Goal: Feedback & Contribution: Submit feedback/report problem

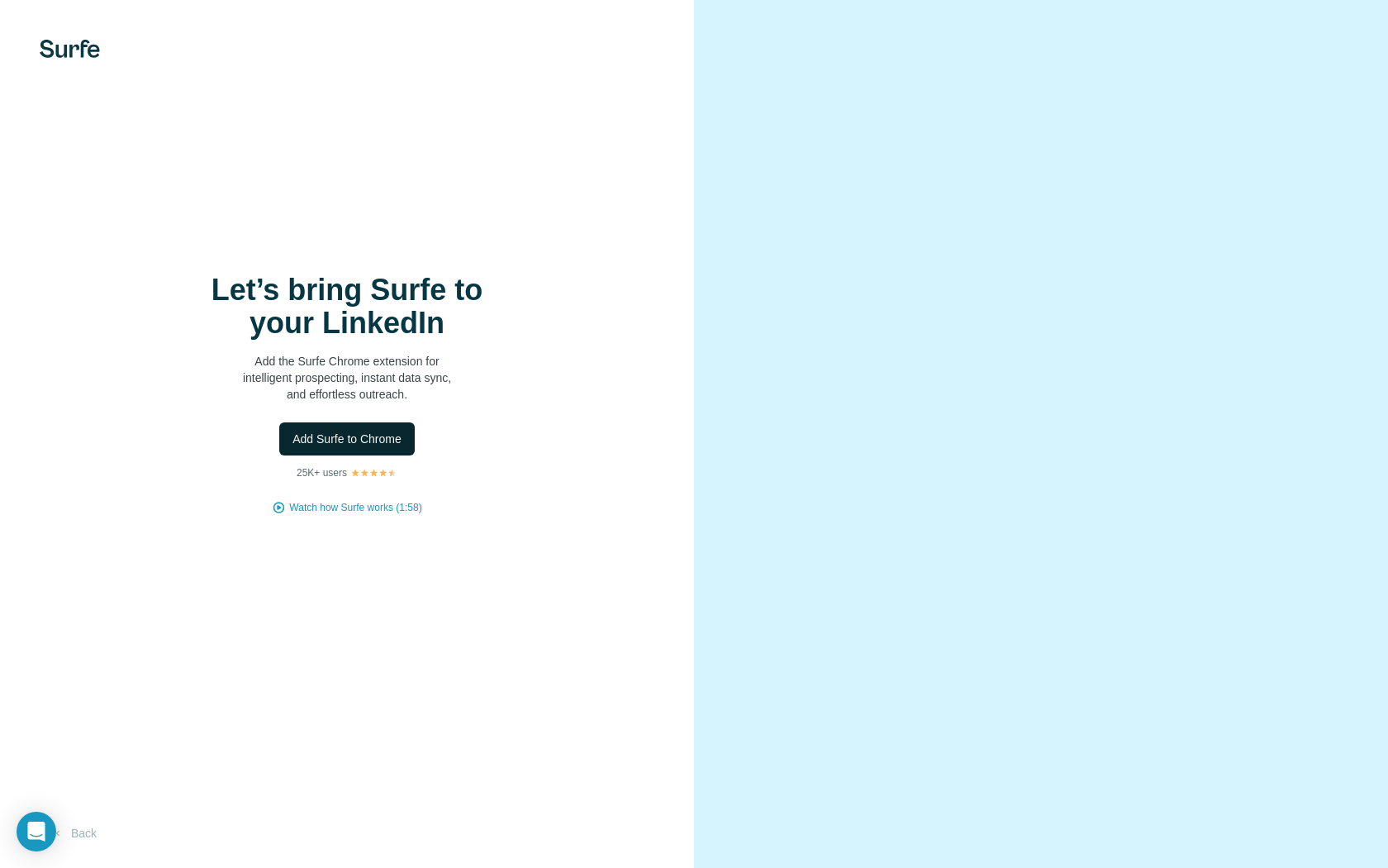
click at [373, 431] on span "Add Surfe to Chrome" at bounding box center [347, 438] width 109 height 17
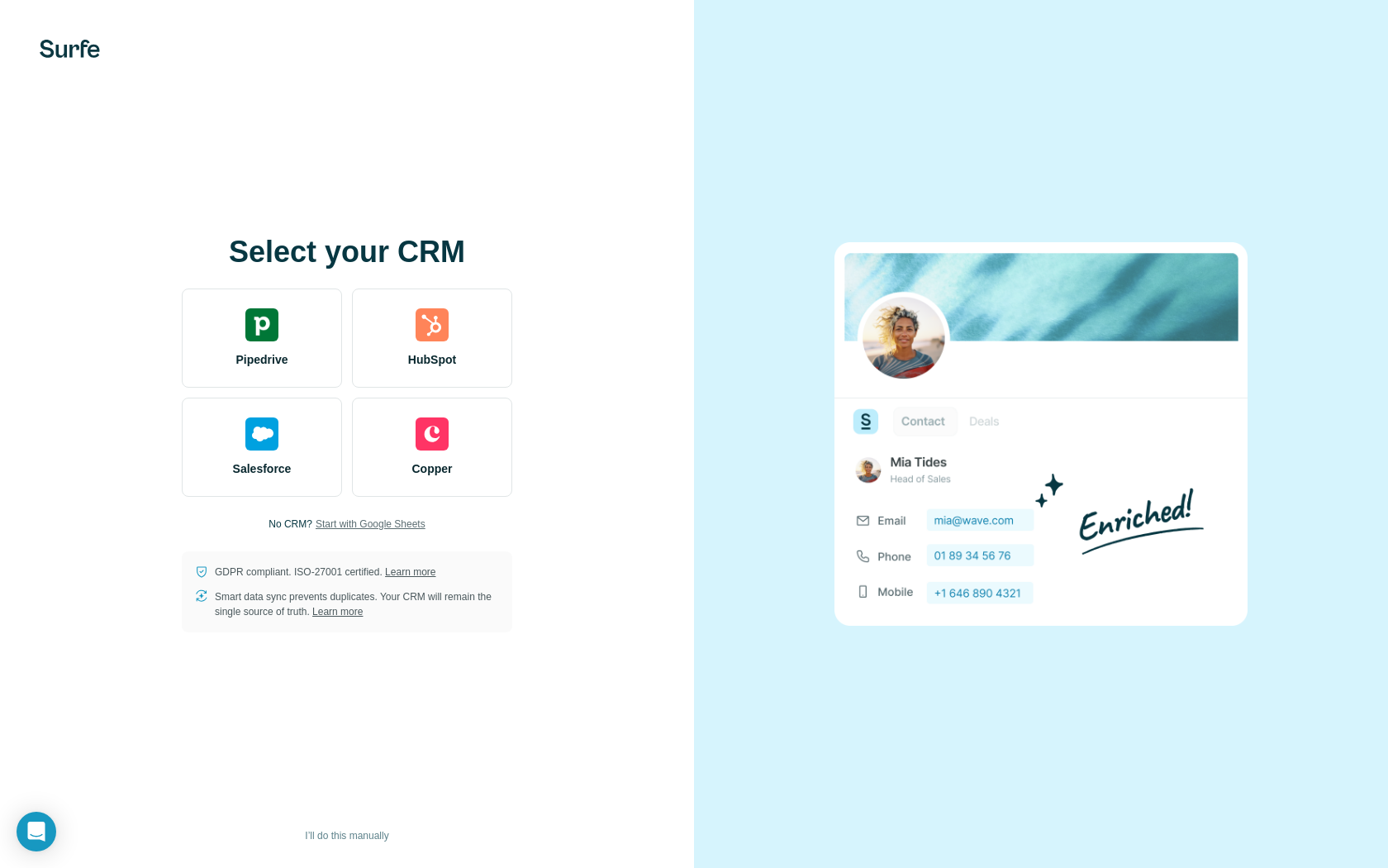
click at [358, 521] on span "Start with Google Sheets" at bounding box center [370, 524] width 110 height 15
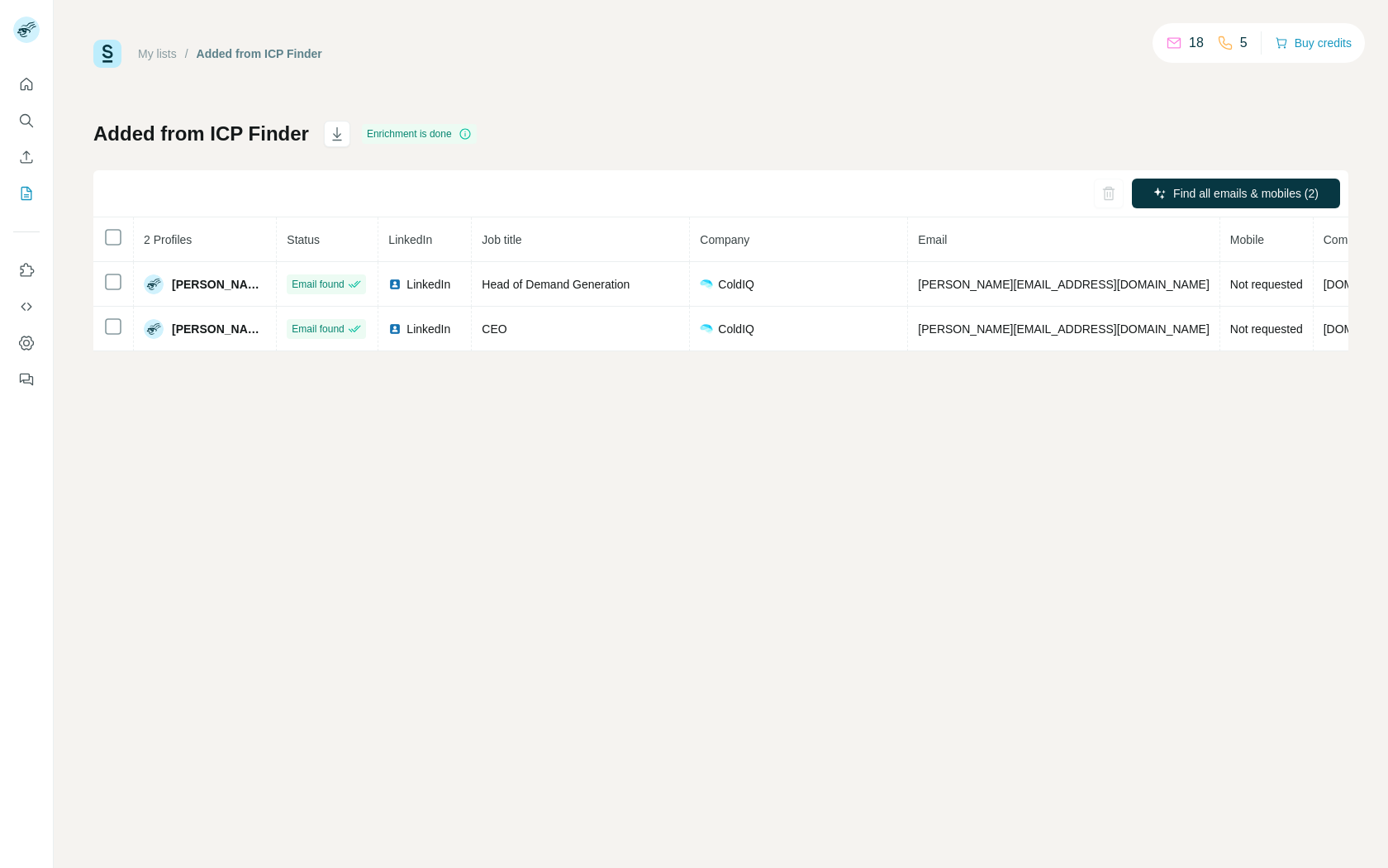
click at [710, 546] on div "My lists / Added from ICP Finder 18 5 Buy credits Added from ICP Finder Enrichm…" at bounding box center [720, 434] width 1334 height 868
click at [27, 91] on icon "Quick start" at bounding box center [26, 84] width 17 height 17
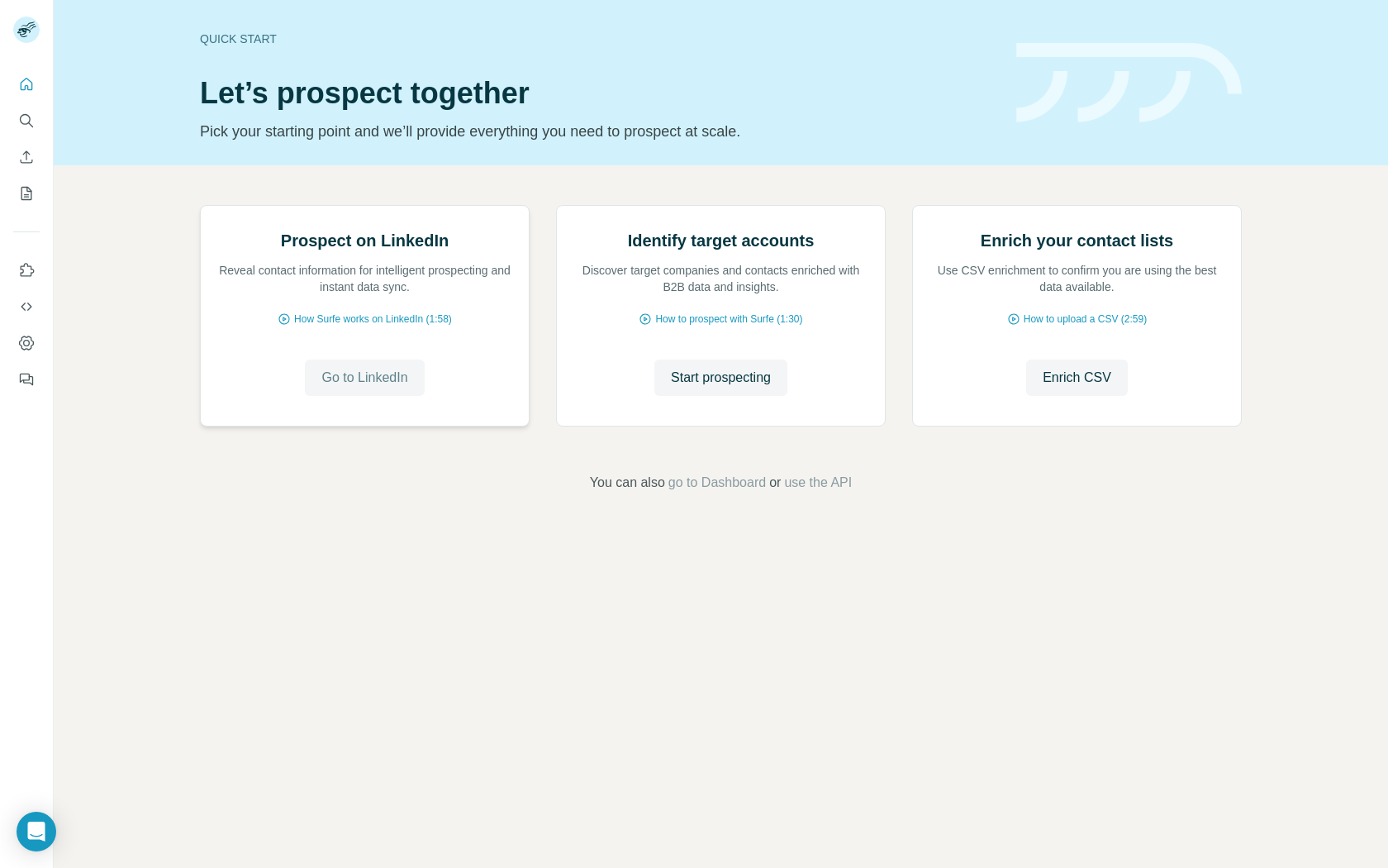
click at [387, 396] on button "Go to LinkedIn" at bounding box center [364, 377] width 119 height 37
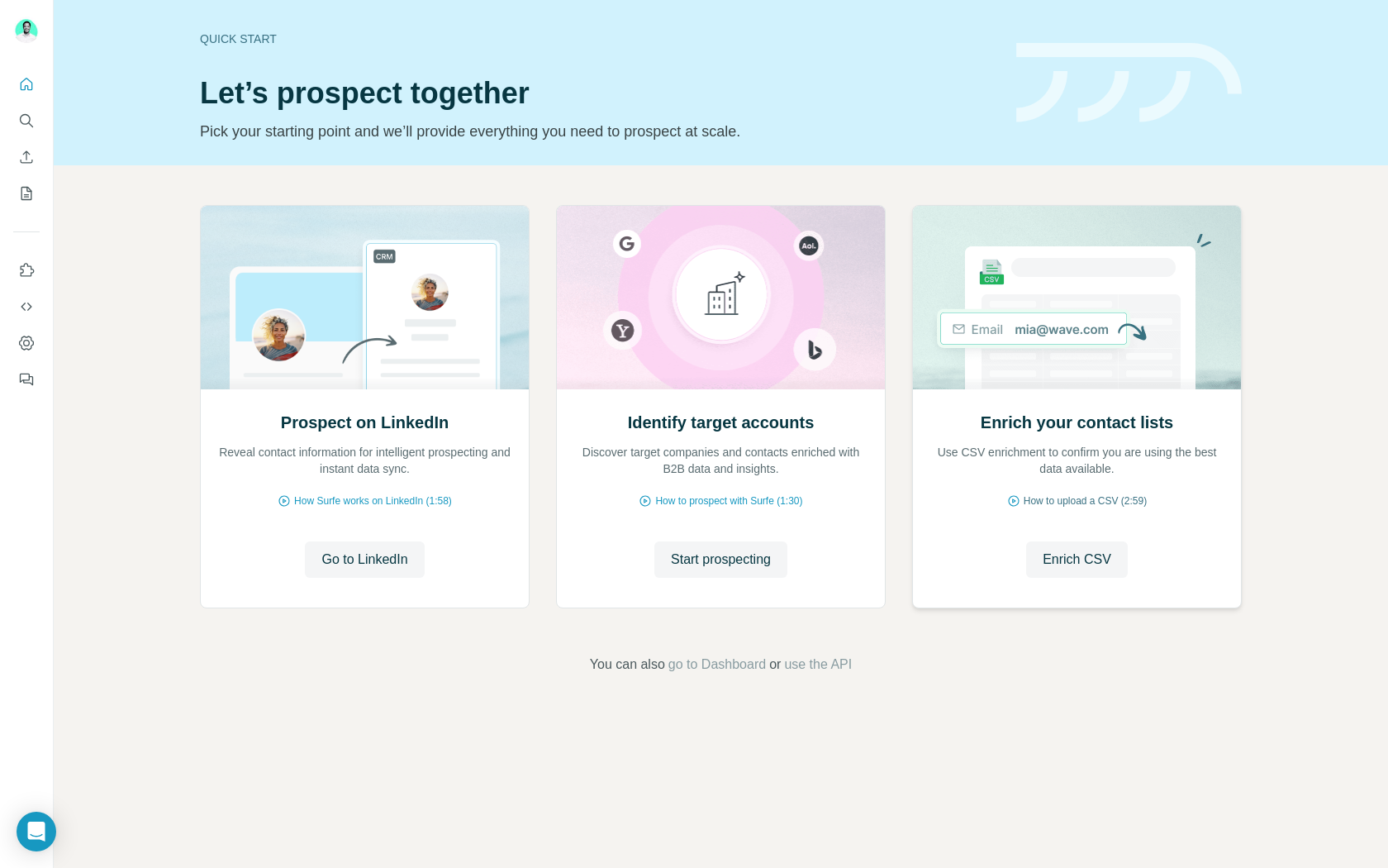
click at [1073, 496] on span "How to upload a CSV (2:59)" at bounding box center [1085, 500] width 123 height 15
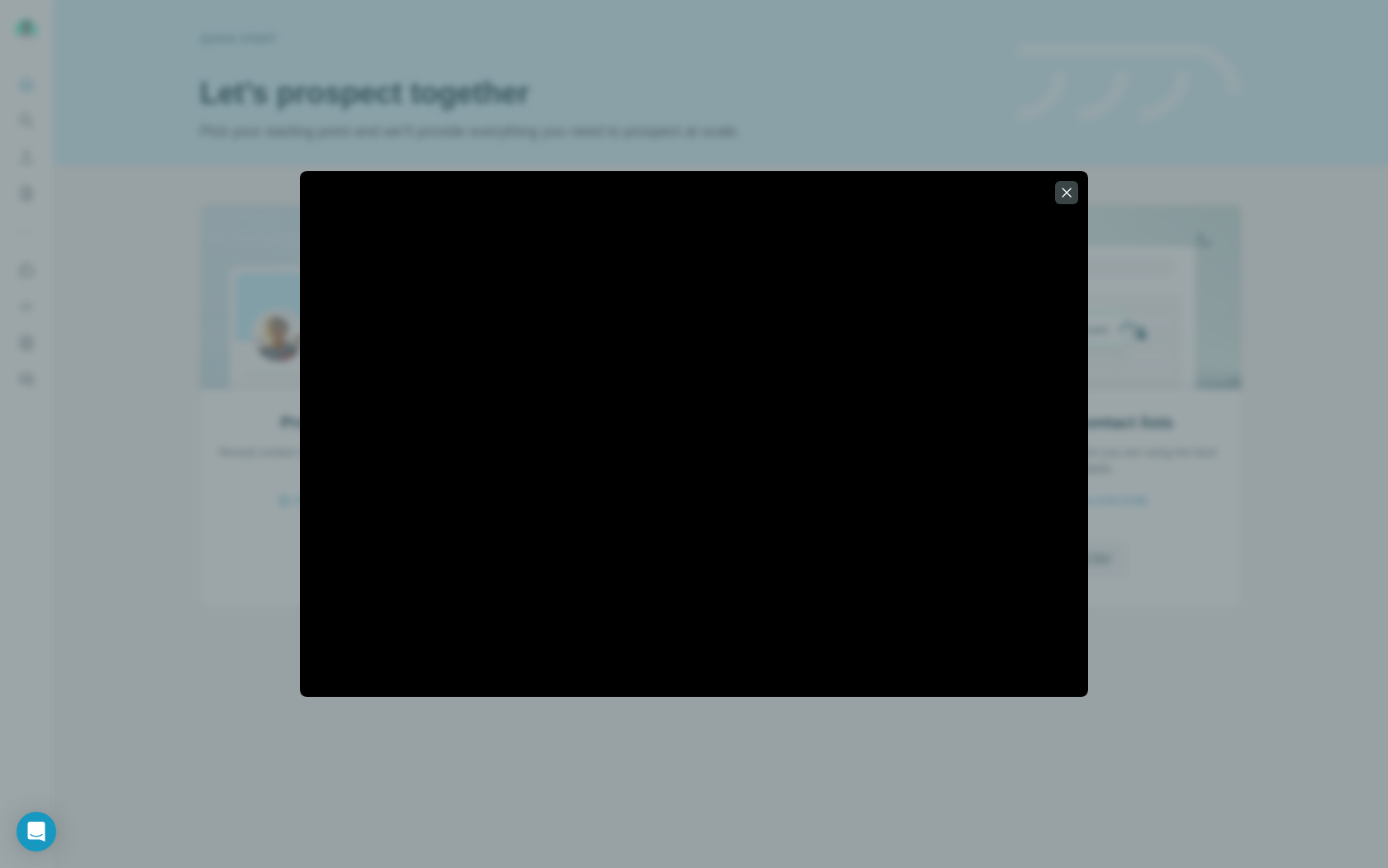
click at [1034, 745] on div at bounding box center [694, 434] width 1388 height 868
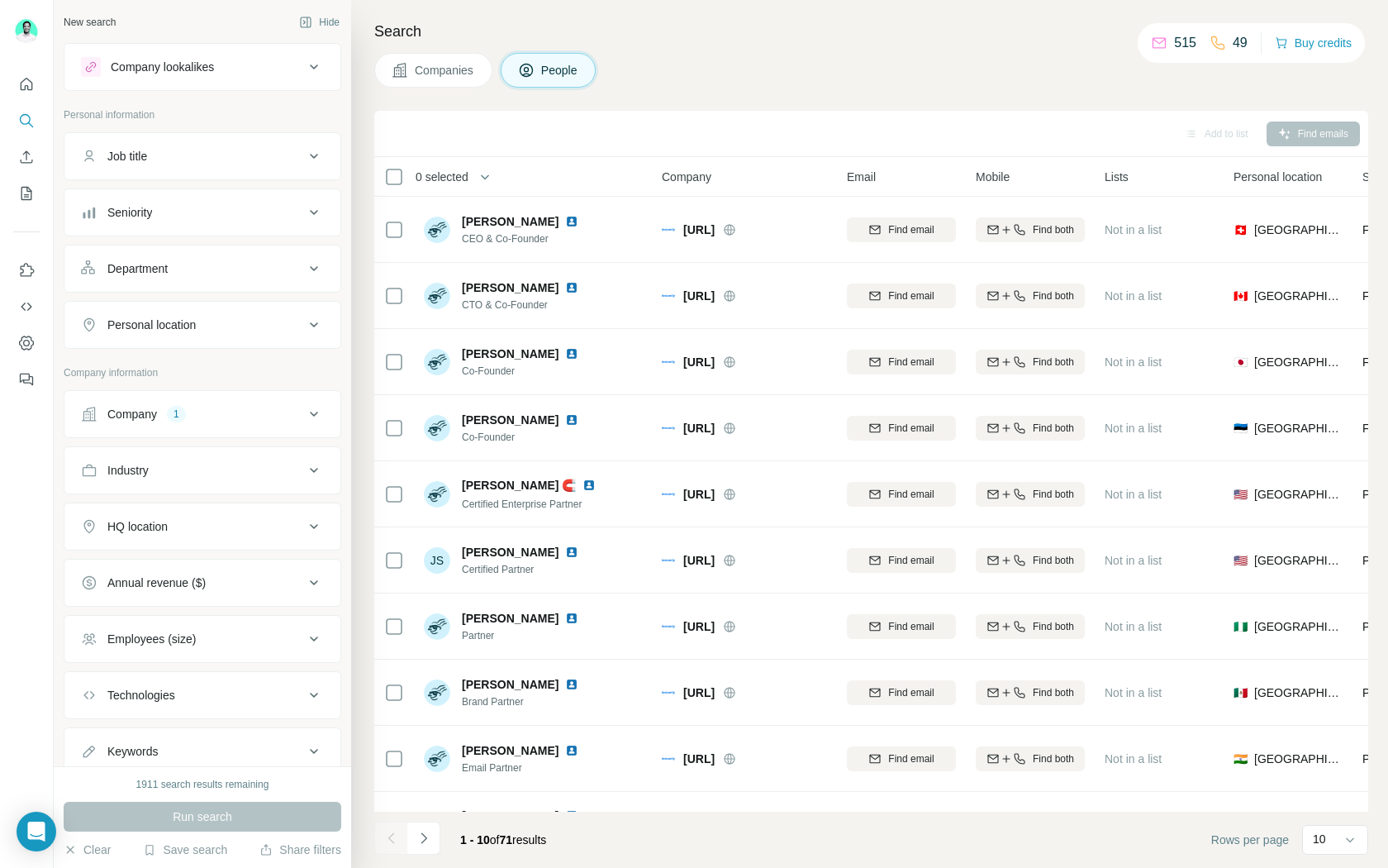
click at [463, 65] on span "Companies" at bounding box center [444, 69] width 61 height 17
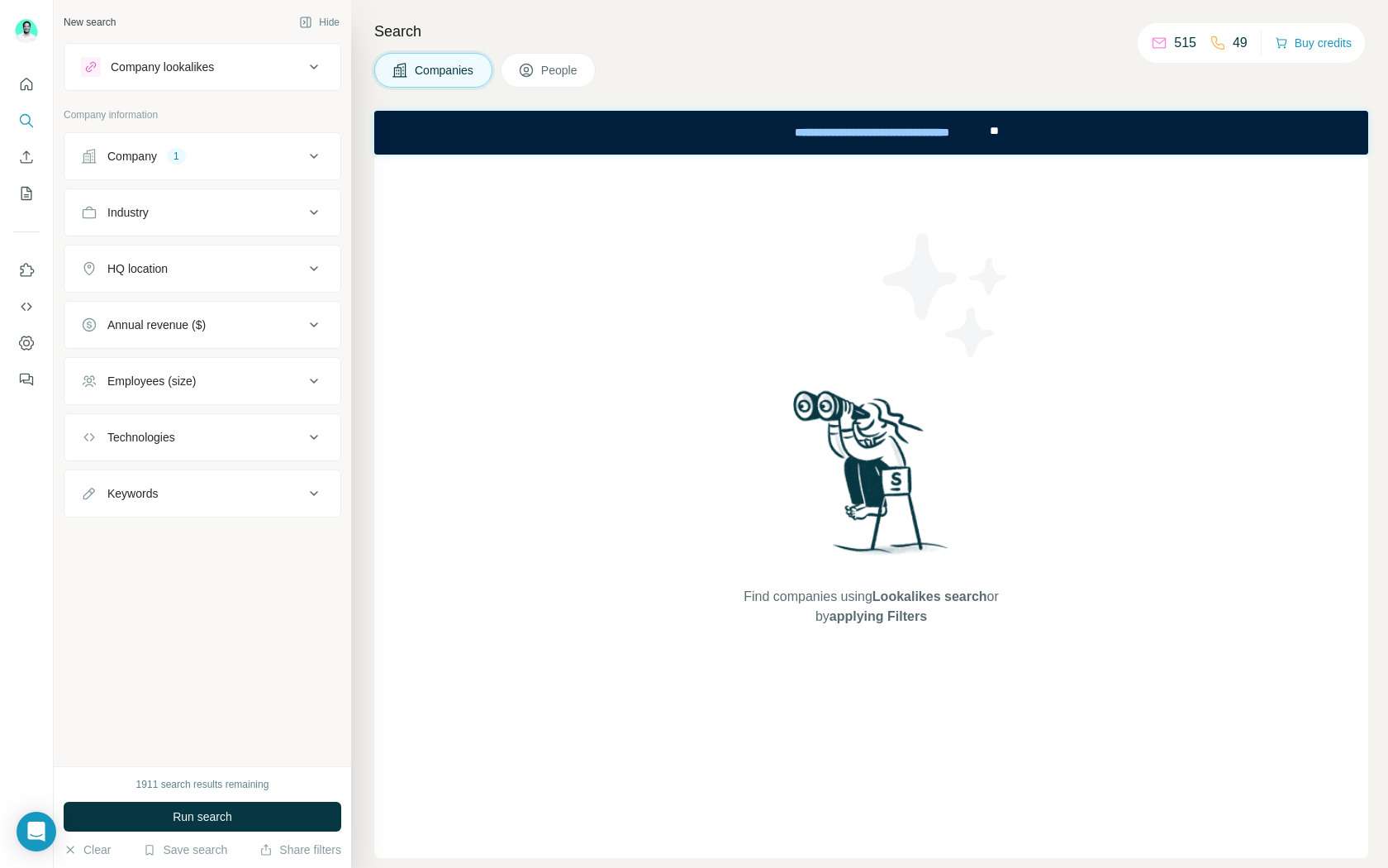
click at [557, 70] on span "People" at bounding box center [561, 69] width 38 height 17
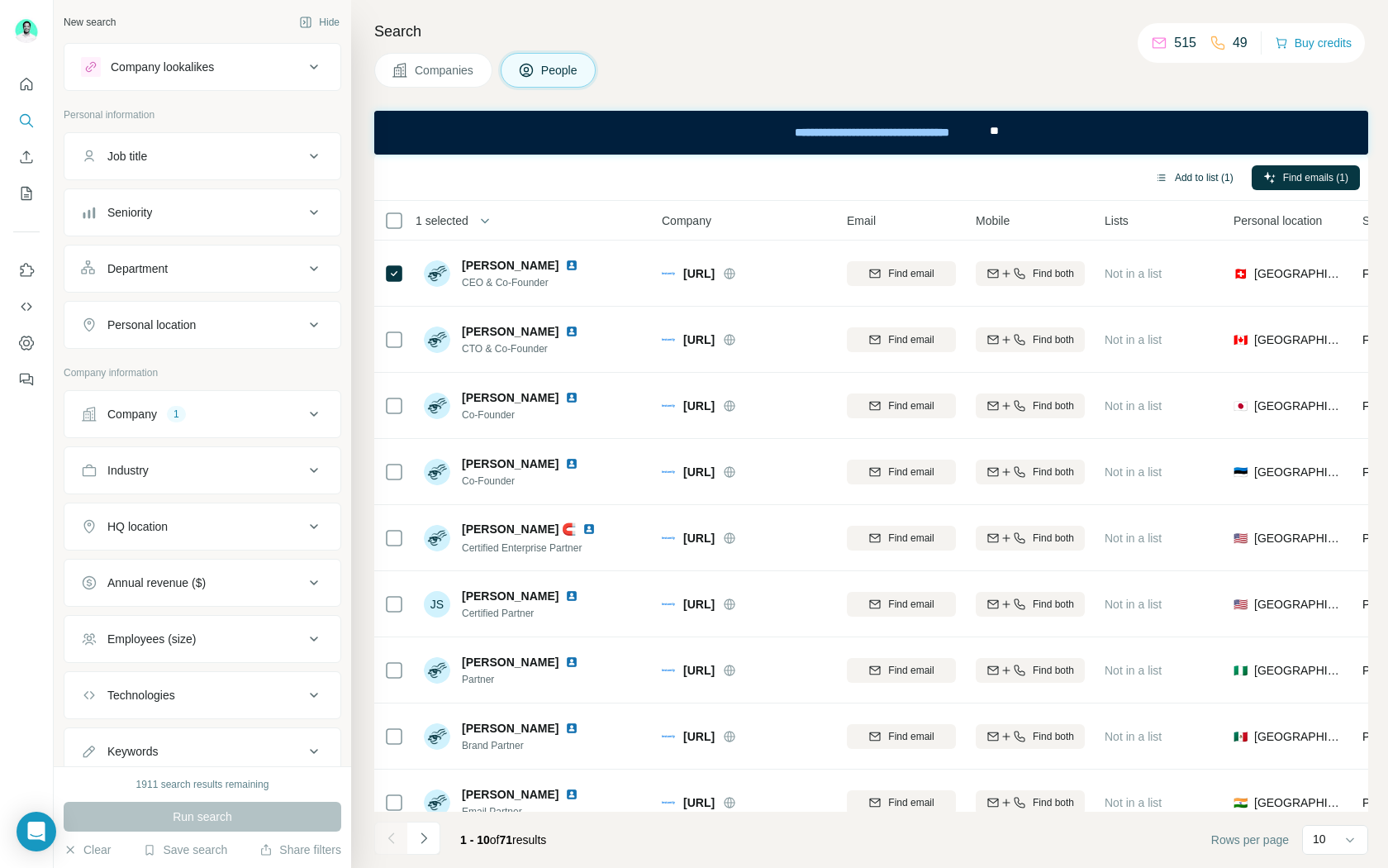
click at [1209, 167] on button "Add to list (1)" at bounding box center [1195, 178] width 101 height 25
click at [1190, 184] on button "Add to list (1)" at bounding box center [1195, 178] width 101 height 25
click at [1184, 176] on button "Add to list (1)" at bounding box center [1195, 178] width 101 height 25
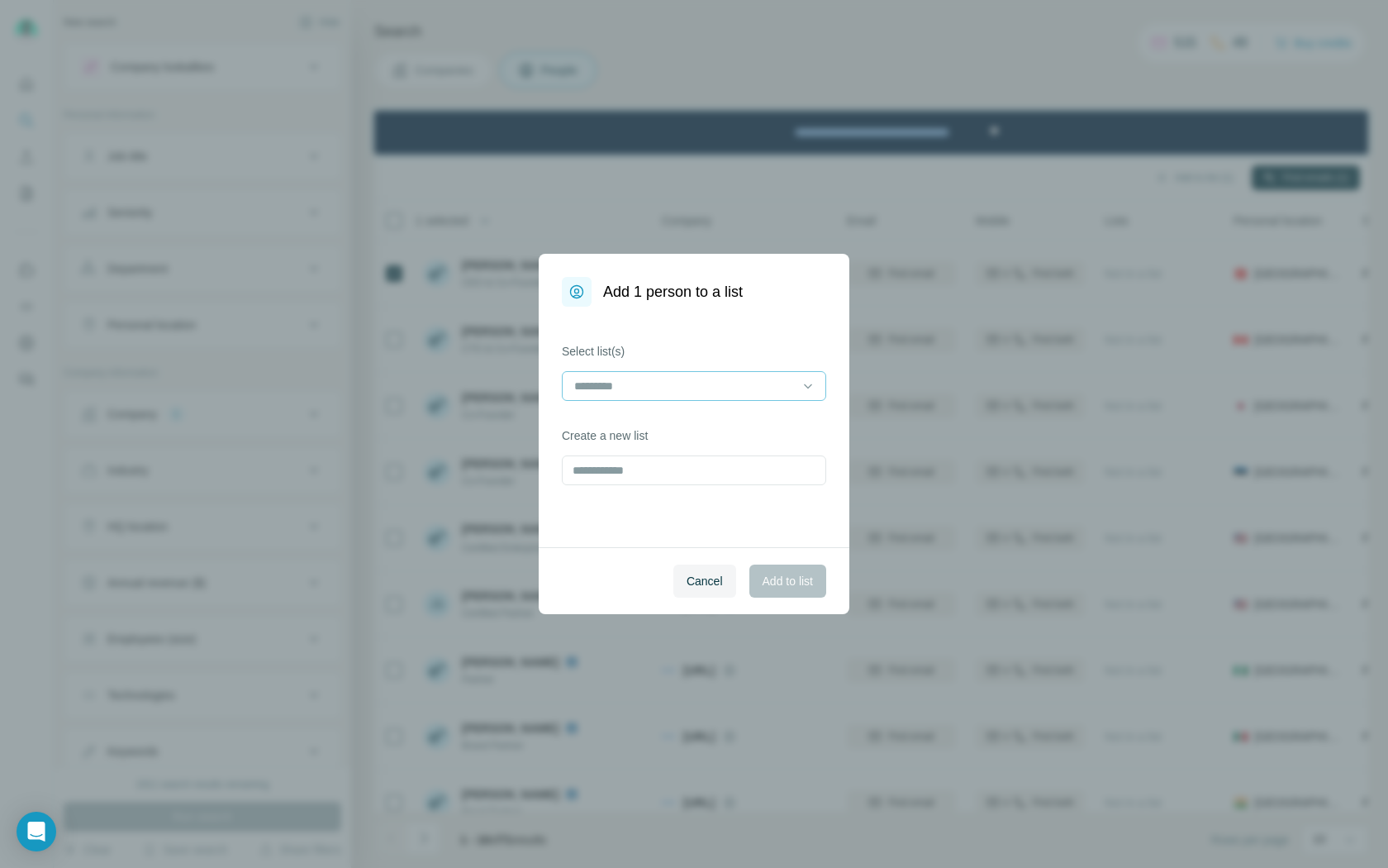
click at [685, 391] on input at bounding box center [684, 386] width 223 height 18
click at [656, 423] on div "To get" at bounding box center [694, 423] width 236 height 17
click at [798, 582] on span "Add to list" at bounding box center [788, 580] width 51 height 17
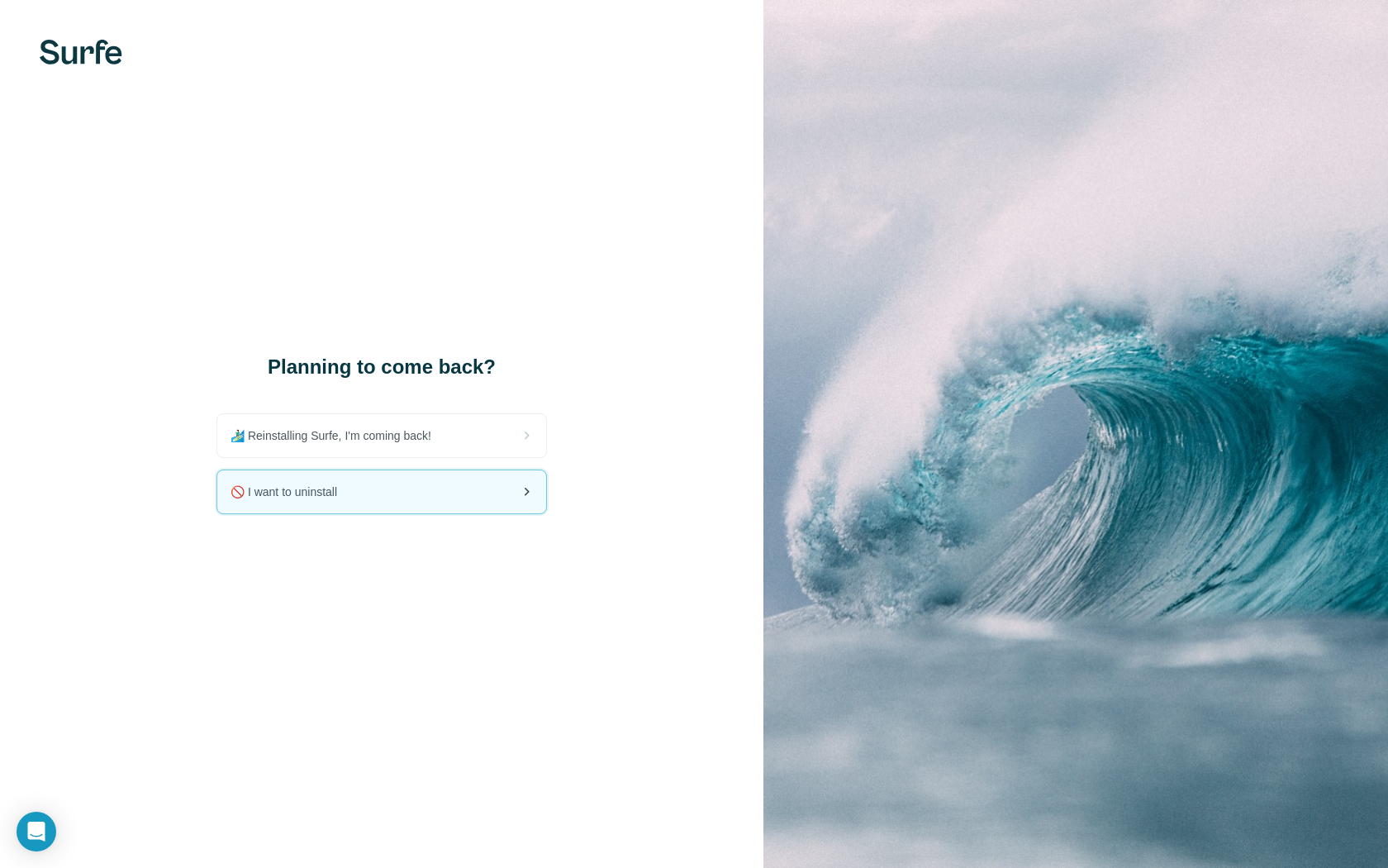
click at [304, 503] on div "🚫 I want to uninstall" at bounding box center [382, 491] width 329 height 43
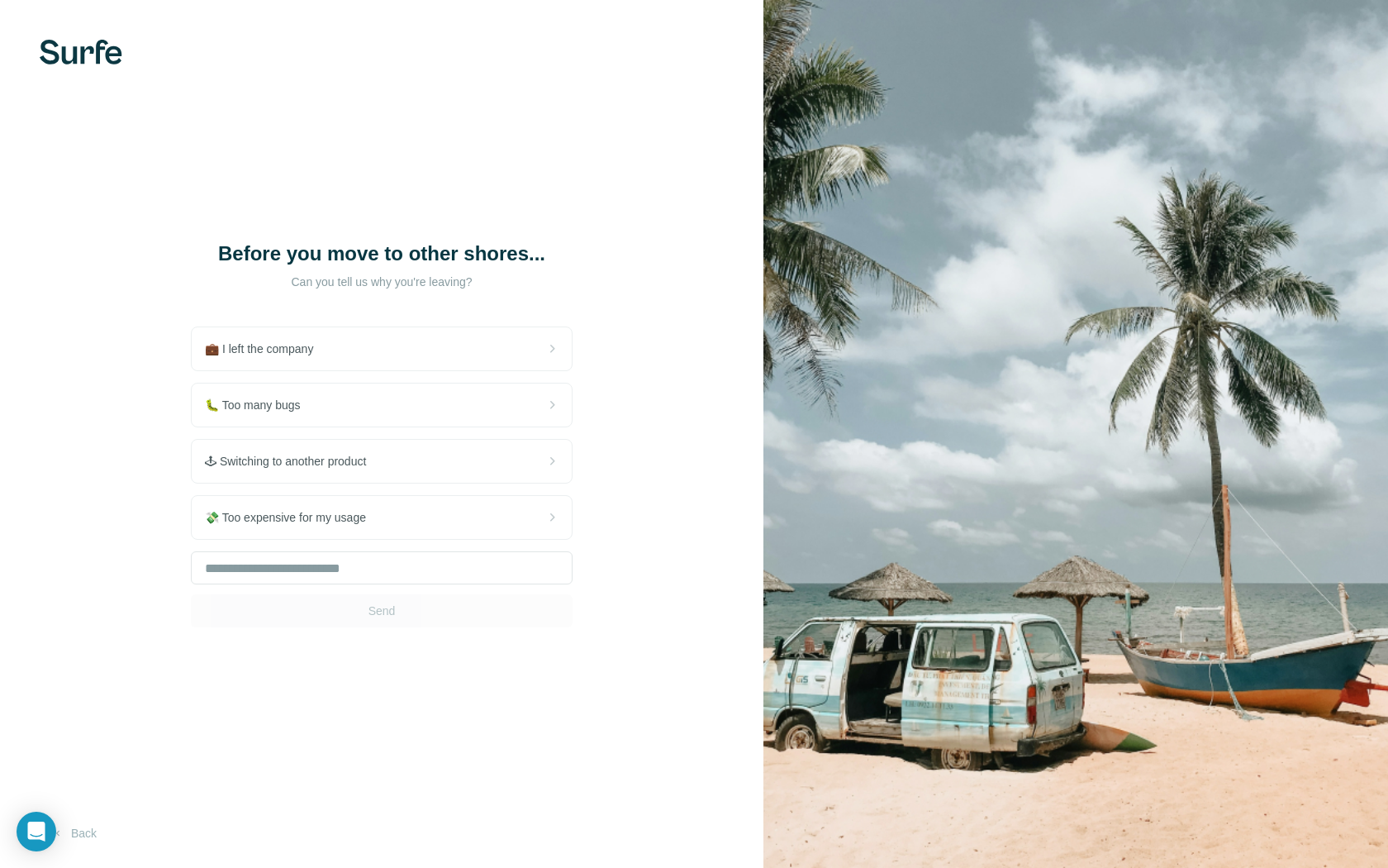
click at [643, 566] on div "Before you move to other shores... Can you tell us why you're leaving? 💼 I left…" at bounding box center [382, 434] width 764 height 868
drag, startPoint x: 517, startPoint y: 568, endPoint x: 503, endPoint y: 558, distance: 17.2
click at [503, 558] on input "text" at bounding box center [381, 567] width 382 height 33
type input "**********"
click at [461, 617] on button "Send" at bounding box center [381, 610] width 382 height 33
